Goal: Task Accomplishment & Management: Manage account settings

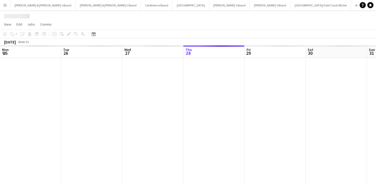
scroll to position [0, 122]
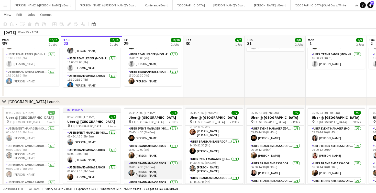
scroll to position [59, 0]
click at [166, 177] on app-card-role "UBER Brand Ambassador (Mon - Fri) [DATE] 06:00-14:30 (8h30m) [PERSON_NAME] [PER…" at bounding box center [152, 170] width 57 height 19
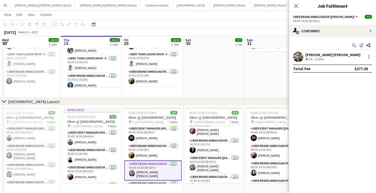
click at [340, 57] on div "[PERSON_NAME] [PERSON_NAME]" at bounding box center [333, 54] width 55 height 5
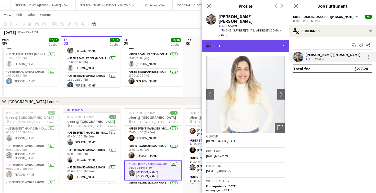
click at [284, 40] on div "profile Bio" at bounding box center [245, 46] width 87 height 12
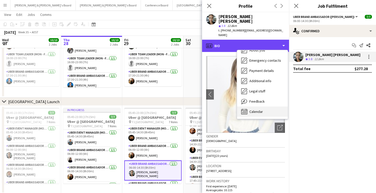
scroll to position [38, 0]
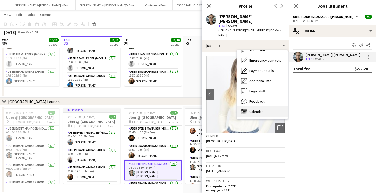
click at [261, 106] on div "Calendar Calendar" at bounding box center [262, 111] width 51 height 10
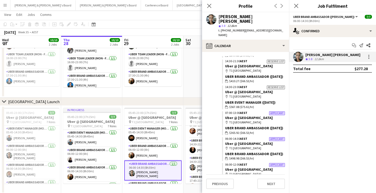
scroll to position [1024, 0]
click at [209, 4] on icon "Close pop-in" at bounding box center [209, 5] width 5 height 5
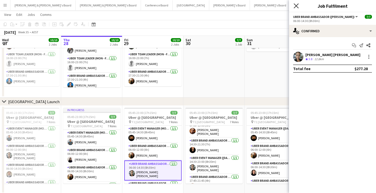
click at [296, 6] on icon at bounding box center [296, 5] width 5 height 5
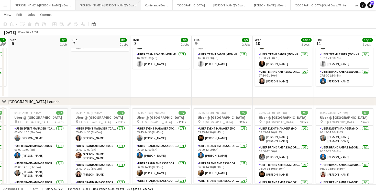
scroll to position [0, 113]
